Goal: Transaction & Acquisition: Book appointment/travel/reservation

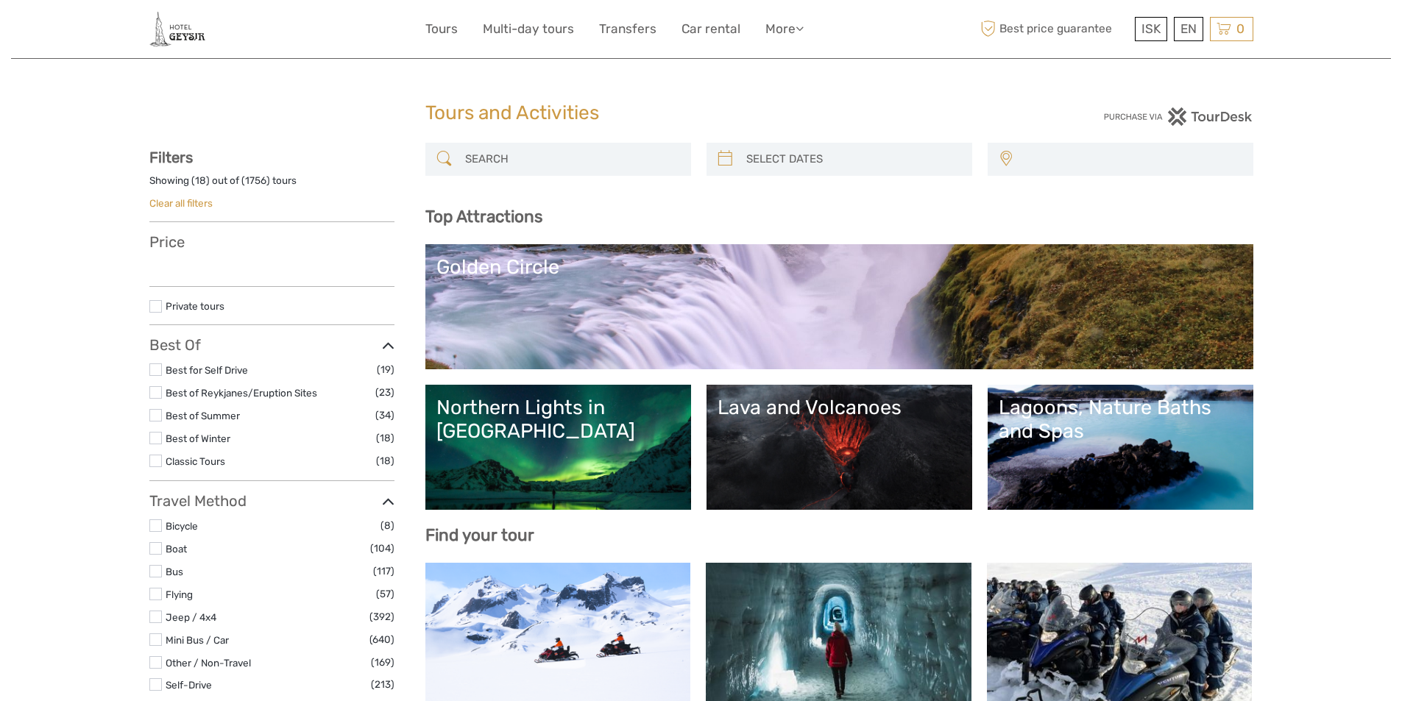
select select
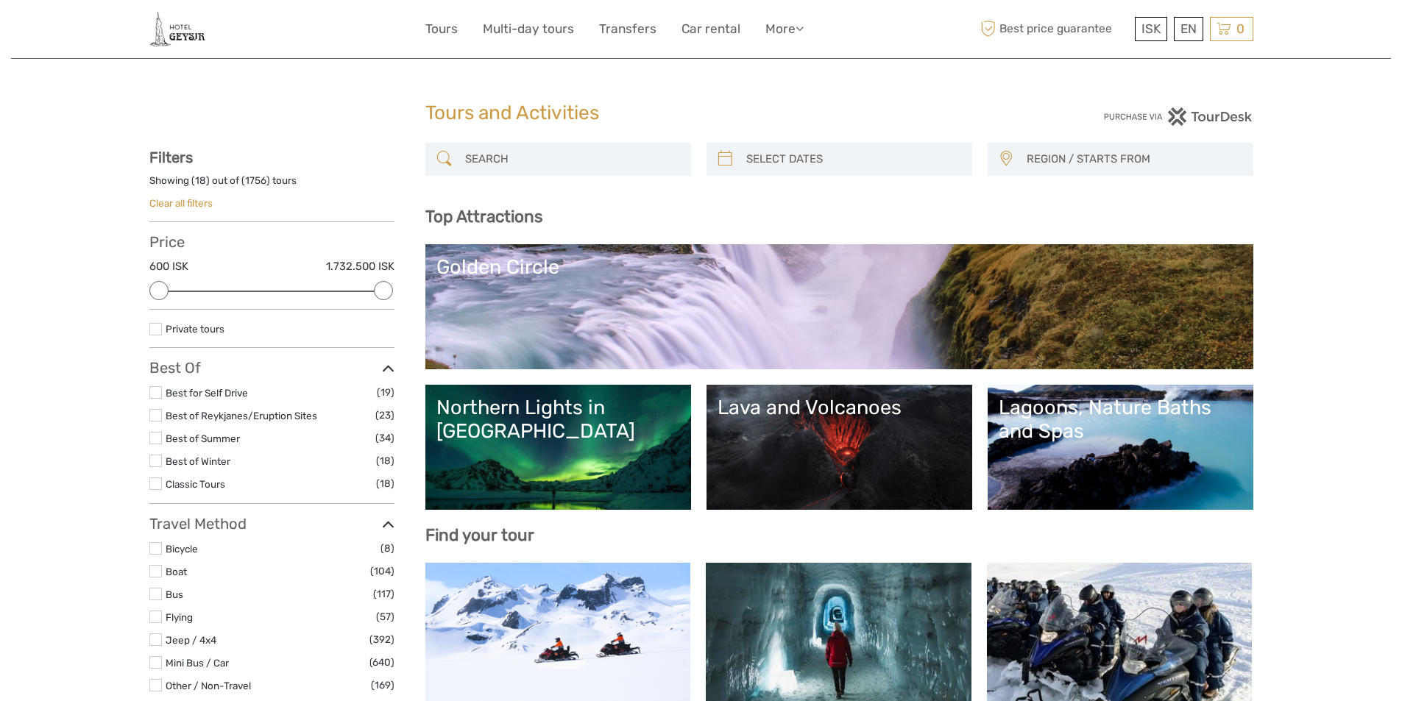
click at [531, 160] on input "search" at bounding box center [571, 159] width 224 height 26
click at [535, 151] on input "search" at bounding box center [571, 159] width 224 height 26
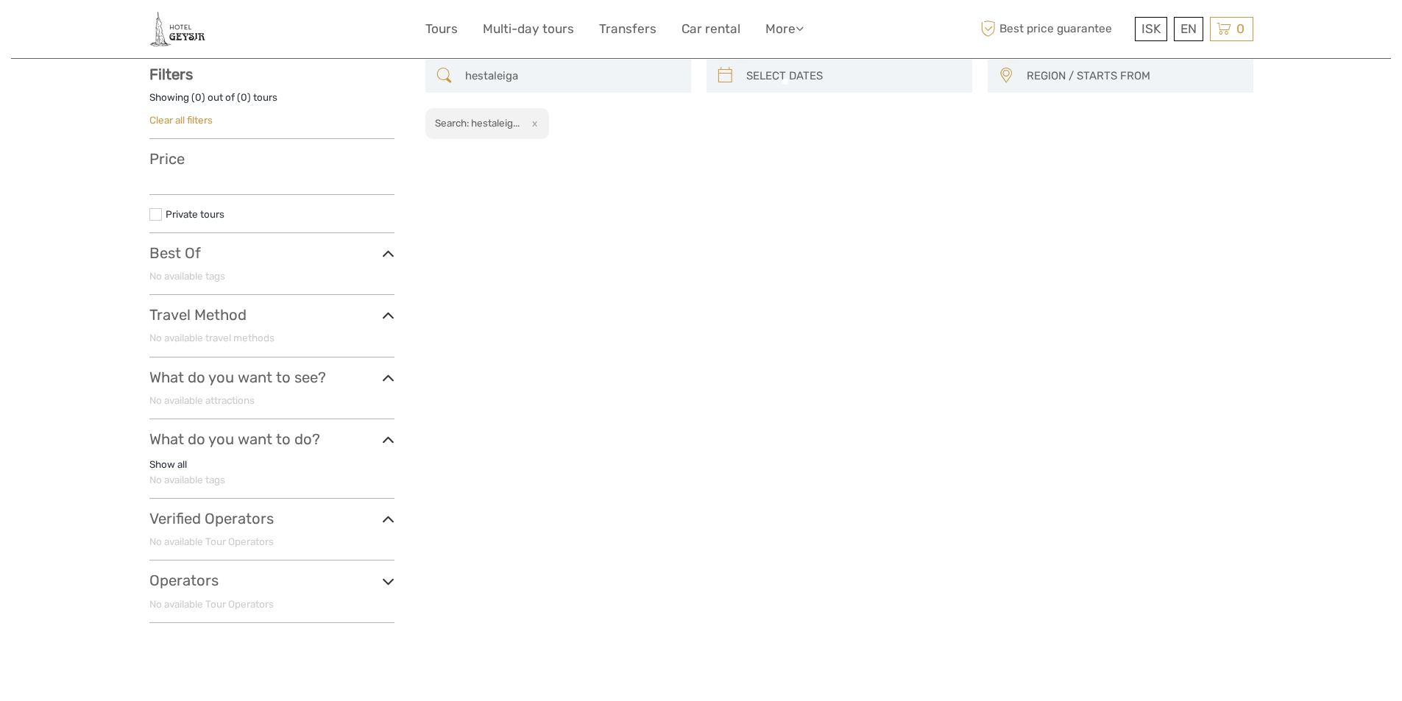
scroll to position [84, 0]
drag, startPoint x: 537, startPoint y: 81, endPoint x: 460, endPoint y: 77, distance: 77.4
click at [460, 77] on input "hestaleiga" at bounding box center [571, 76] width 224 height 26
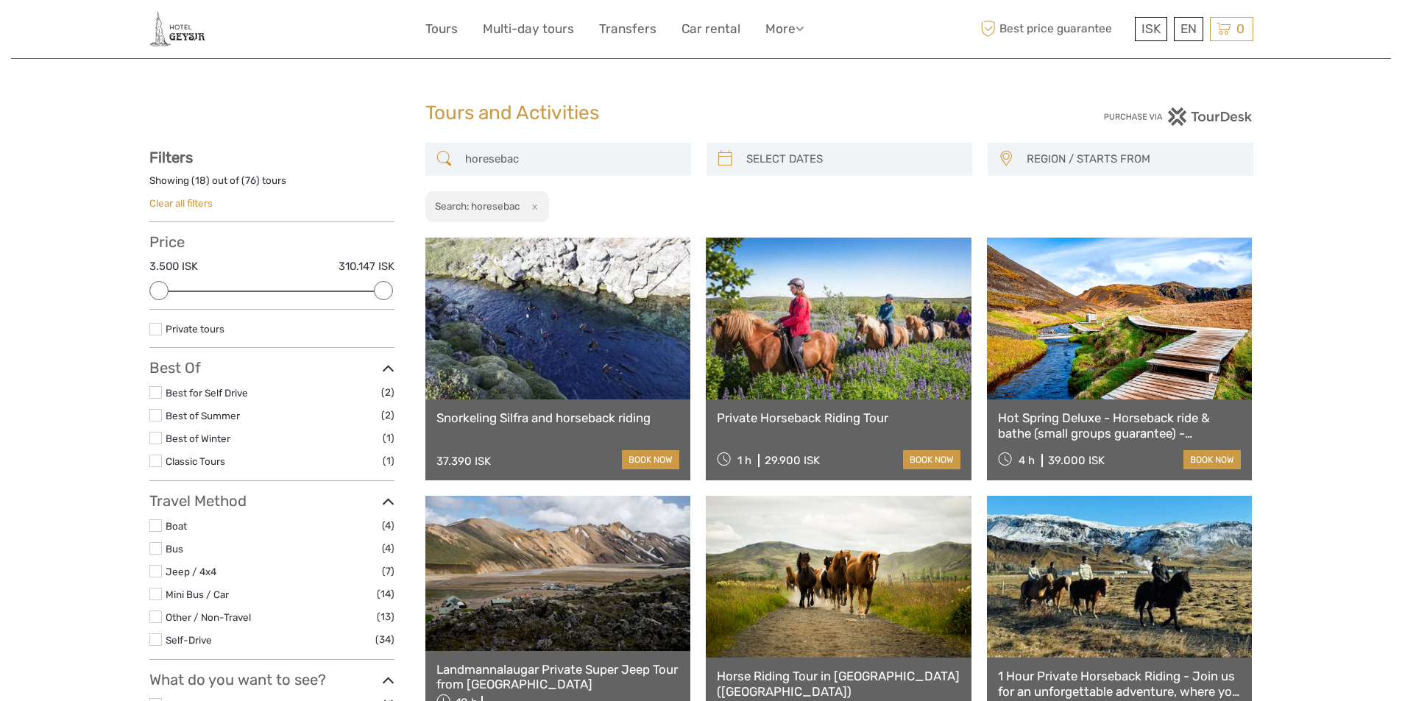
type input "horesebac"
click at [818, 304] on link at bounding box center [839, 319] width 266 height 162
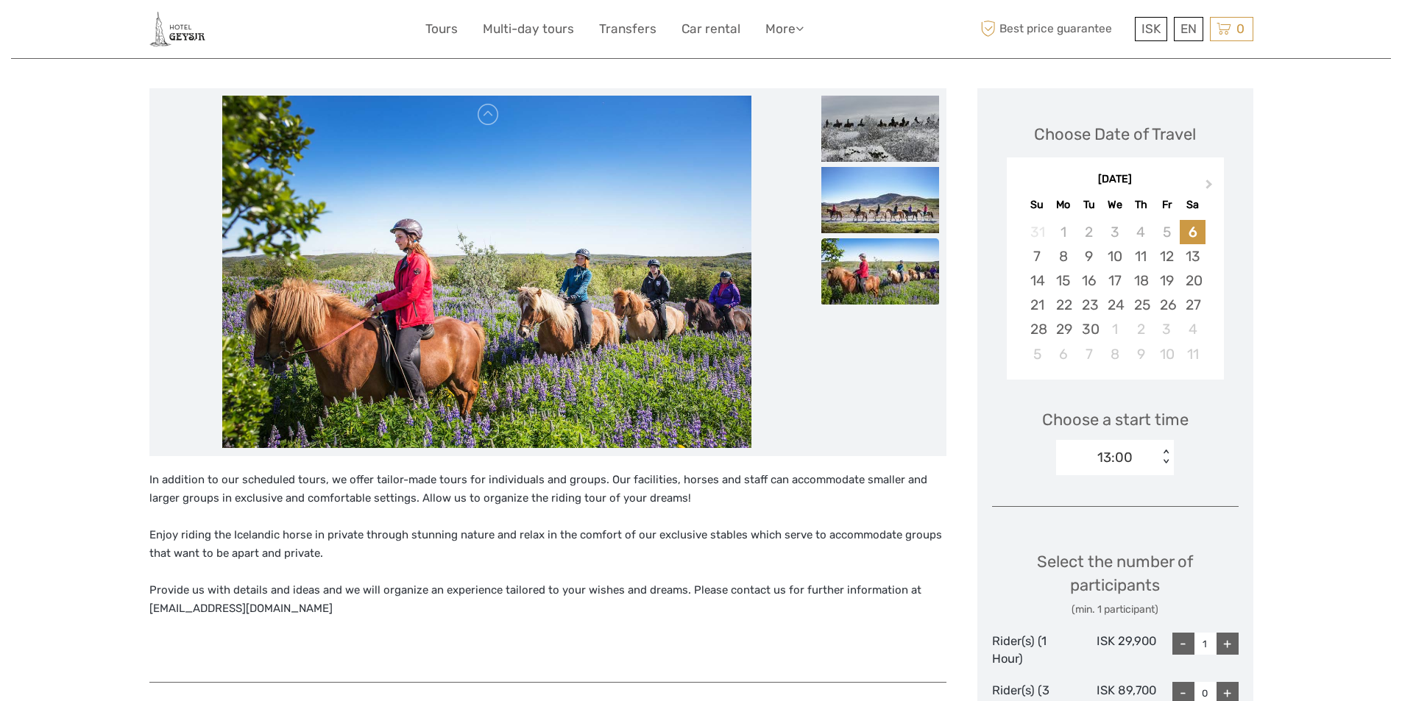
scroll to position [147, 0]
